Goal: Task Accomplishment & Management: Use online tool/utility

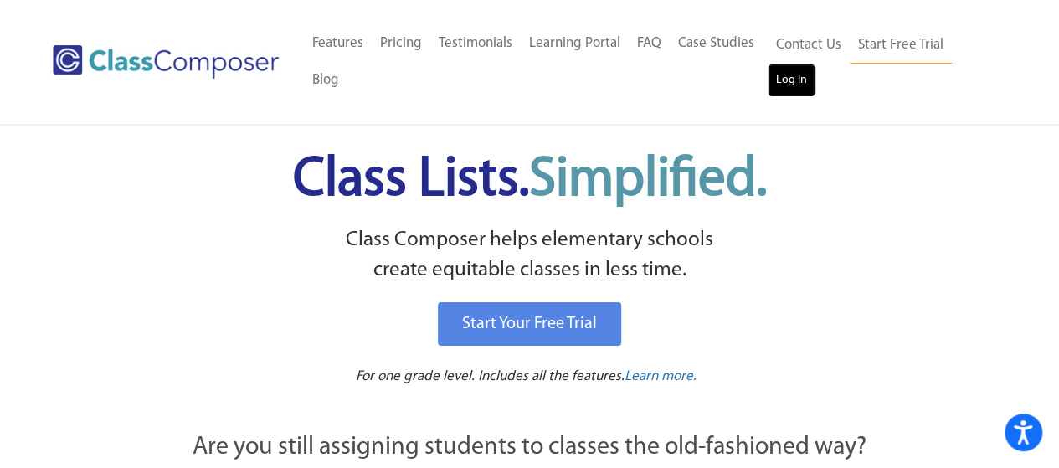
click at [782, 85] on link "Log In" at bounding box center [792, 80] width 48 height 33
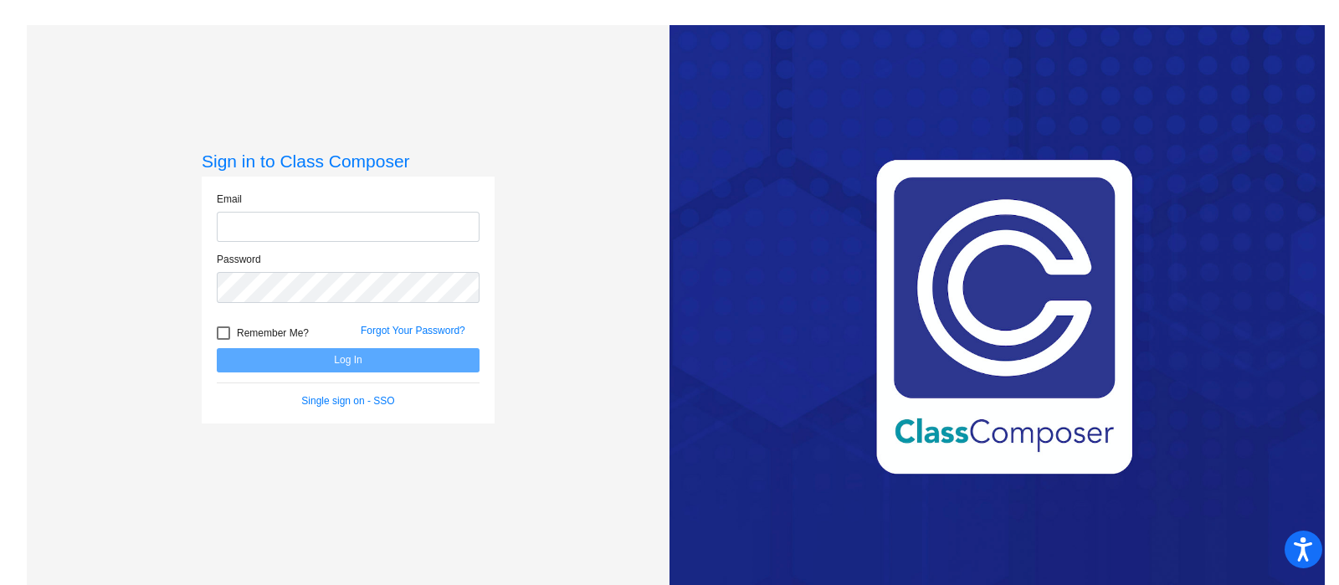
type input "[EMAIL_ADDRESS][PERSON_NAME][DOMAIN_NAME]"
click at [285, 362] on button "Log In" at bounding box center [348, 360] width 263 height 24
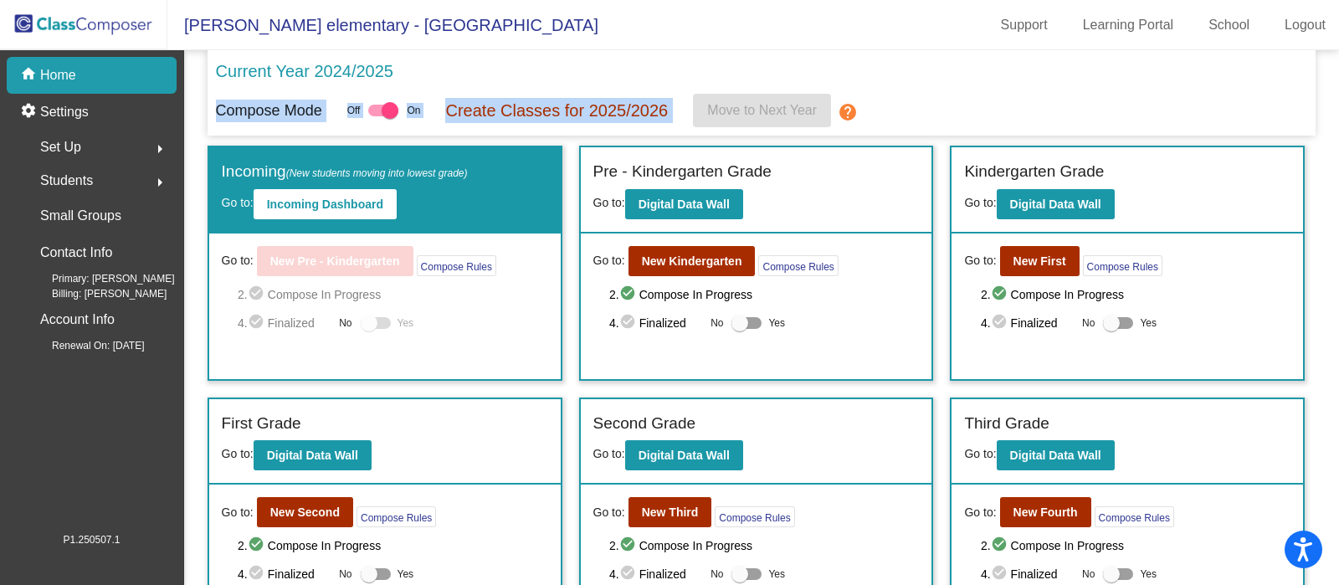
drag, startPoint x: 1328, startPoint y: 85, endPoint x: 1333, endPoint y: 131, distance: 46.3
click at [1333, 131] on mat-sidenav-content "Current Year 2024/2025 Compose Mode Off On Create Classes for 2025/2026 Move to…" at bounding box center [761, 317] width 1155 height 535
click at [1033, 270] on button "New First" at bounding box center [1040, 261] width 80 height 30
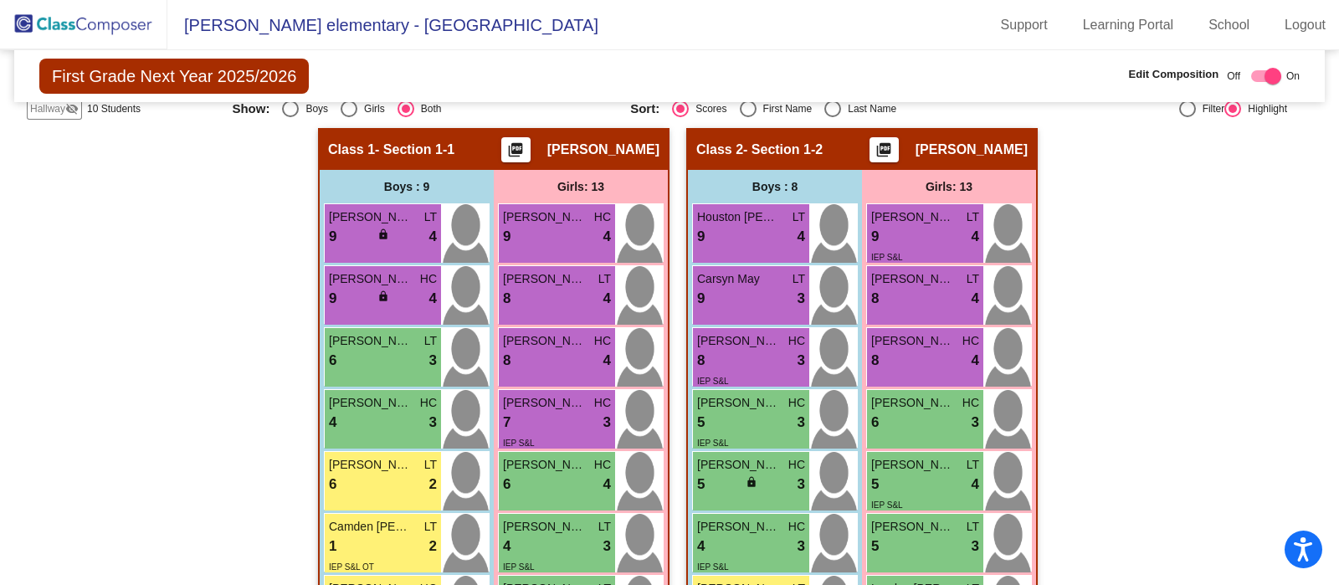
scroll to position [286, 0]
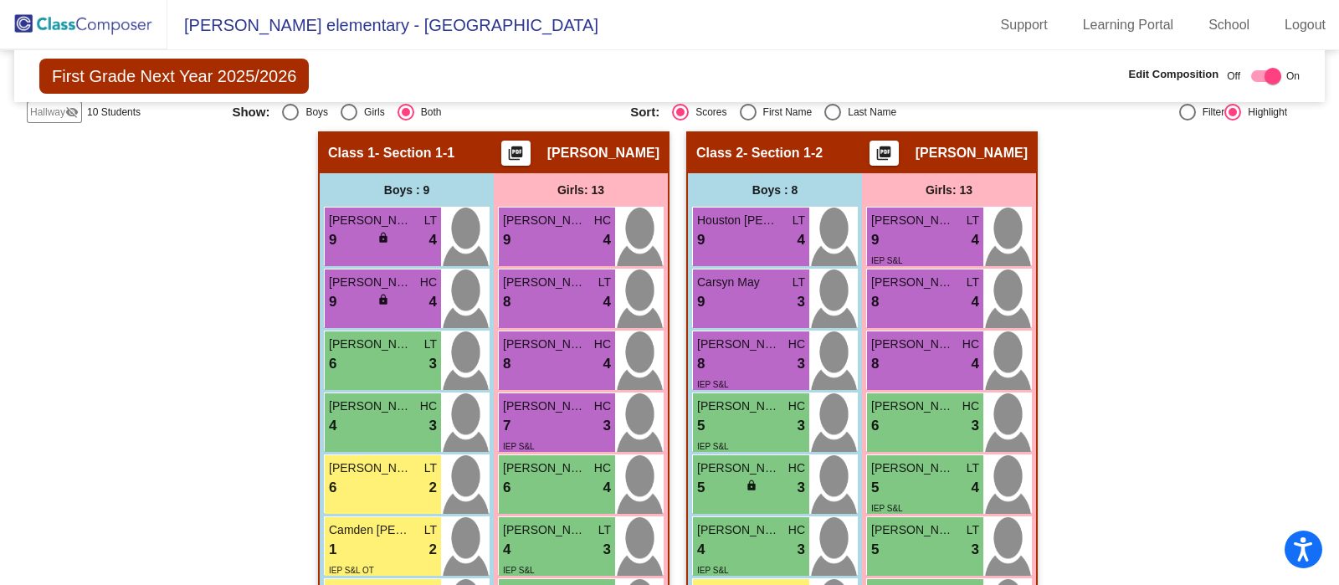
click at [838, 151] on div "Class 2 - Section 1-2 picture_as_pdf Patricia Schabel" at bounding box center [862, 153] width 348 height 40
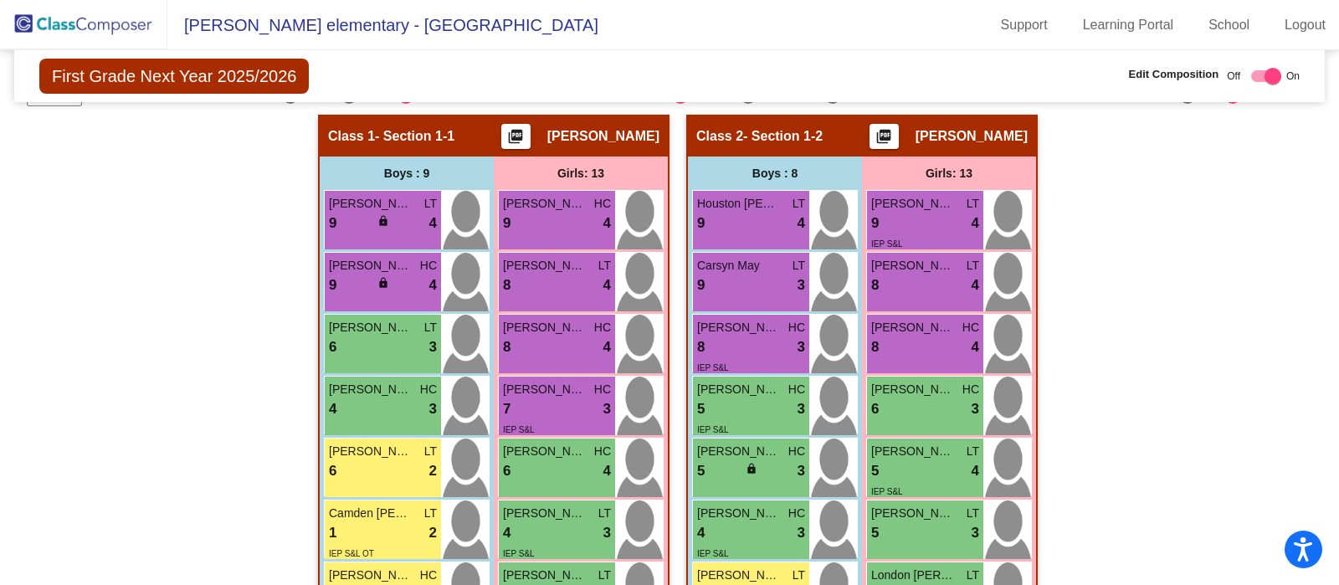
scroll to position [306, 0]
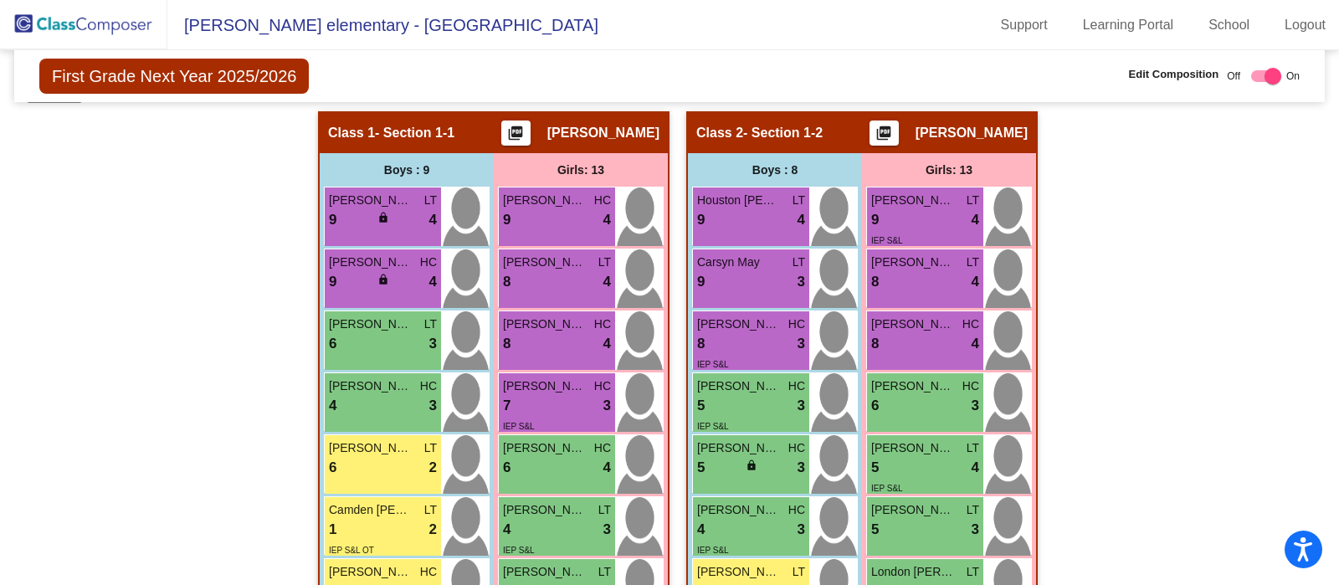
click at [892, 134] on mat-icon "picture_as_pdf" at bounding box center [884, 136] width 20 height 23
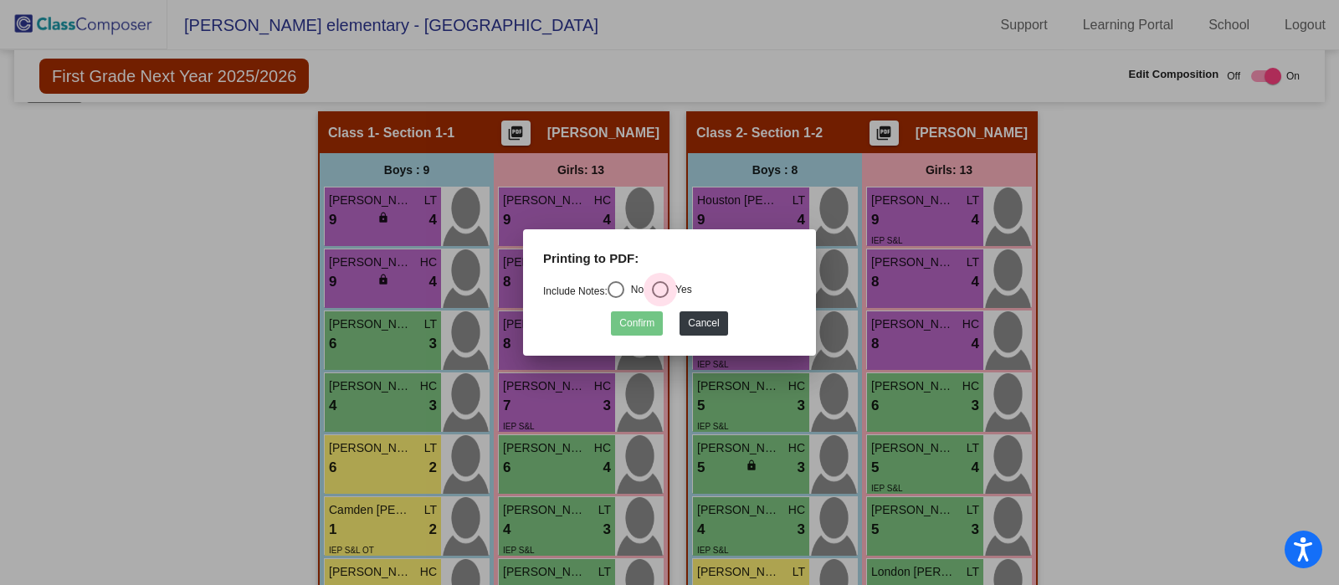
click at [664, 289] on div "Select an option" at bounding box center [660, 289] width 17 height 17
click at [660, 298] on input "Yes" at bounding box center [660, 298] width 1 height 1
radio input "true"
click at [633, 323] on button "Confirm" at bounding box center [637, 323] width 52 height 24
